Goal: Find specific page/section: Find specific page/section

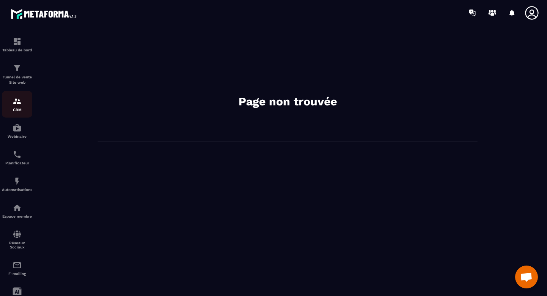
click at [16, 111] on p "CRM" at bounding box center [17, 110] width 30 height 4
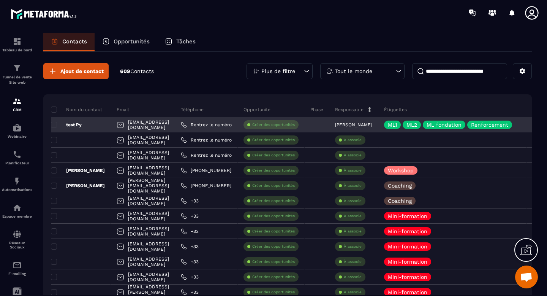
click at [163, 128] on div "[EMAIL_ADDRESS][DOMAIN_NAME]" at bounding box center [143, 124] width 64 height 15
click at [55, 125] on span at bounding box center [54, 125] width 6 height 6
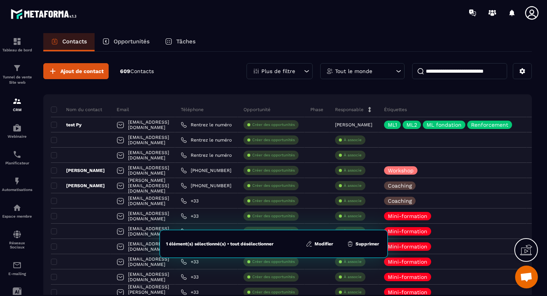
click at [318, 240] on button "Modifier" at bounding box center [320, 244] width 32 height 8
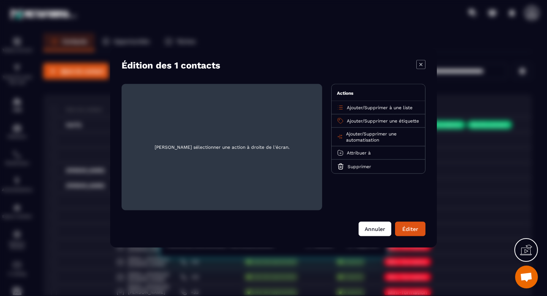
click at [379, 232] on button "Annuler" at bounding box center [375, 229] width 33 height 14
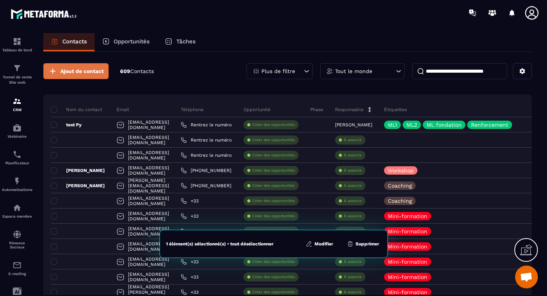
click at [85, 74] on span "Ajout de contact" at bounding box center [81, 71] width 43 height 8
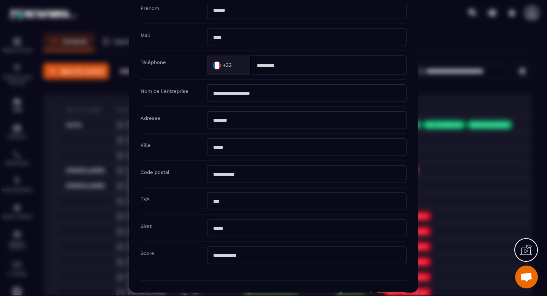
scroll to position [95, 0]
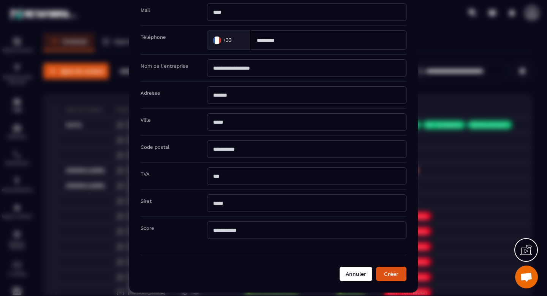
click at [359, 279] on button "Annuler" at bounding box center [356, 273] width 33 height 14
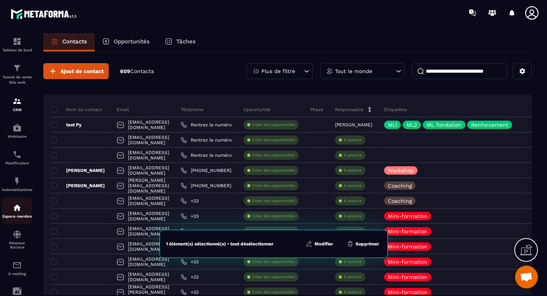
click at [20, 212] on img at bounding box center [17, 207] width 9 height 9
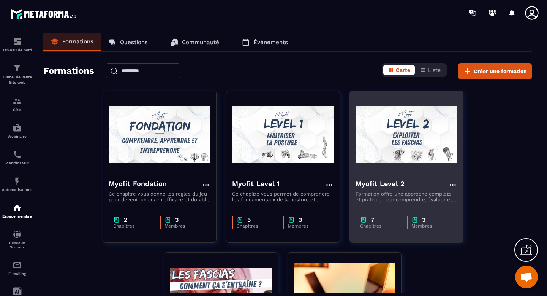
click at [391, 154] on img at bounding box center [407, 135] width 102 height 76
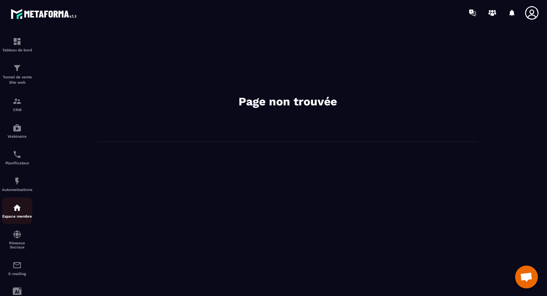
click at [16, 211] on img at bounding box center [17, 207] width 9 height 9
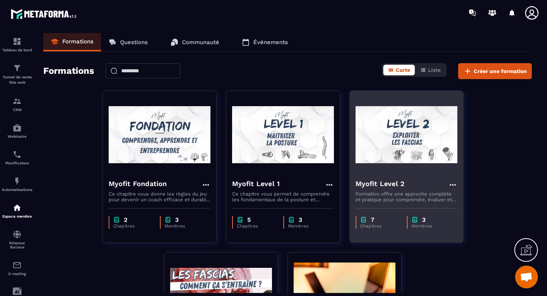
click at [391, 147] on img at bounding box center [407, 135] width 102 height 76
